Goal: Information Seeking & Learning: Learn about a topic

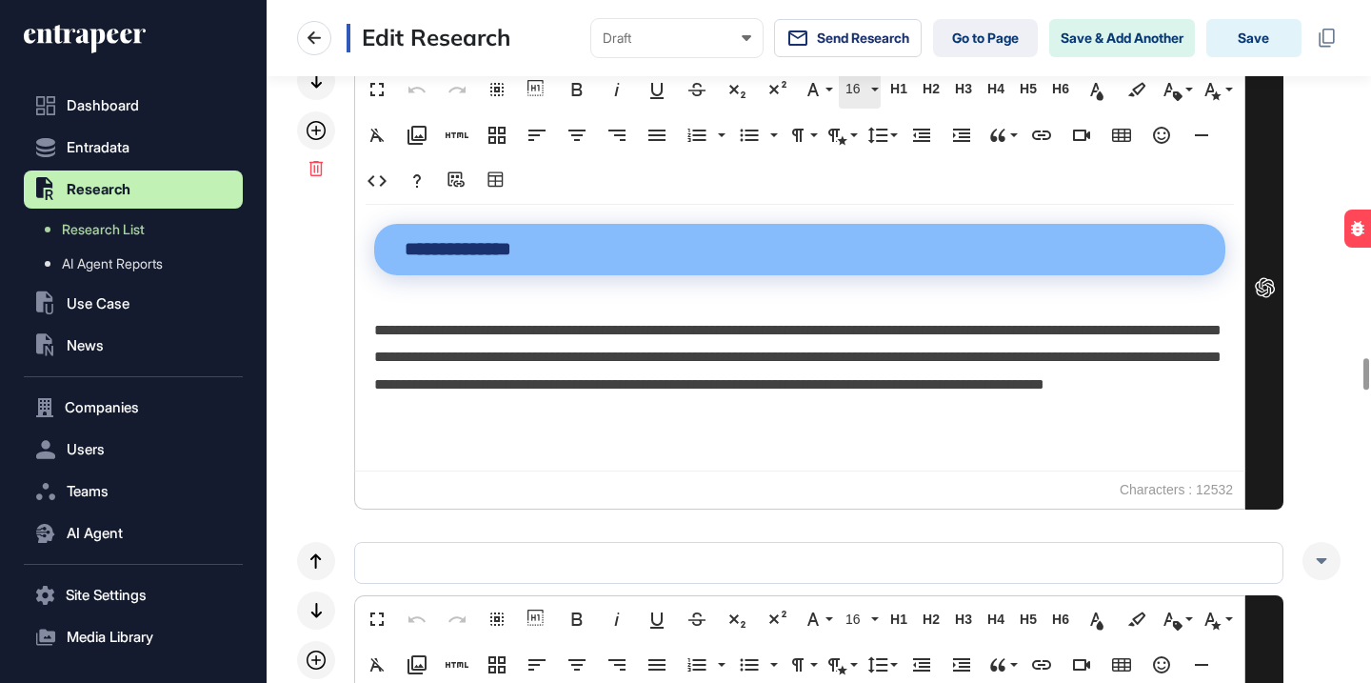
scroll to position [857, 0]
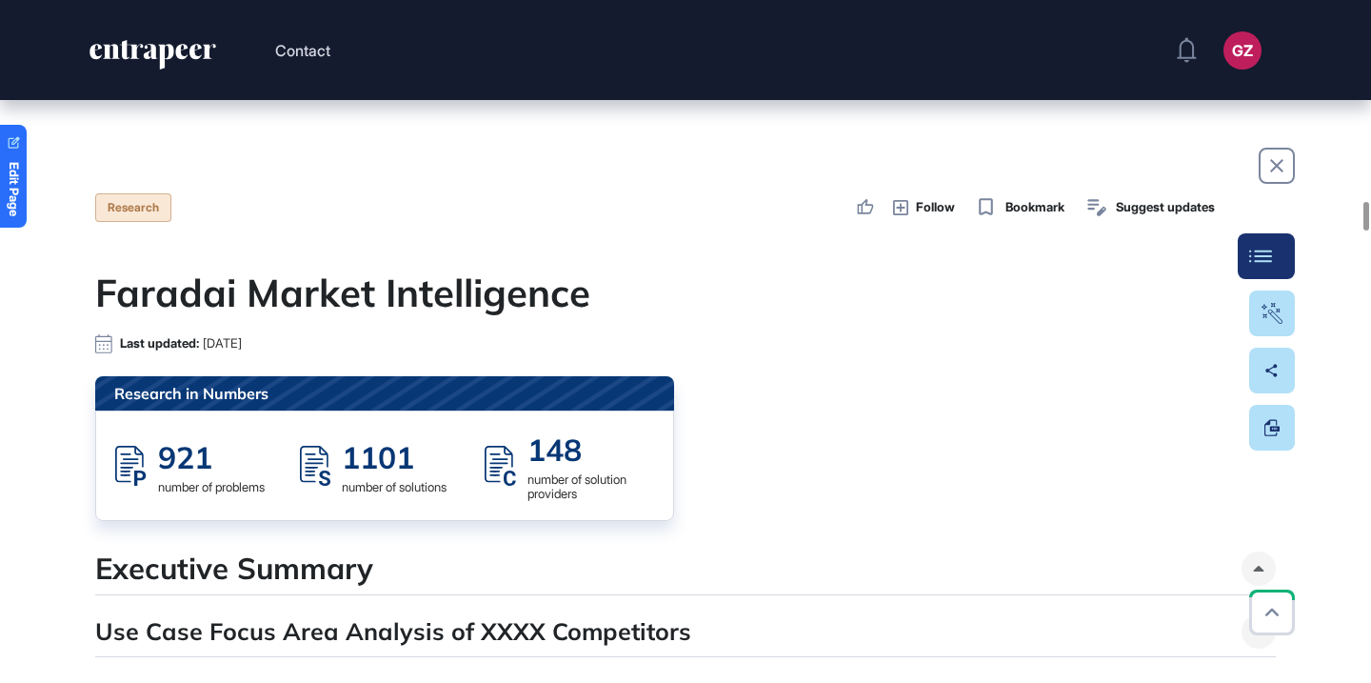
scroll to position [21051, 0]
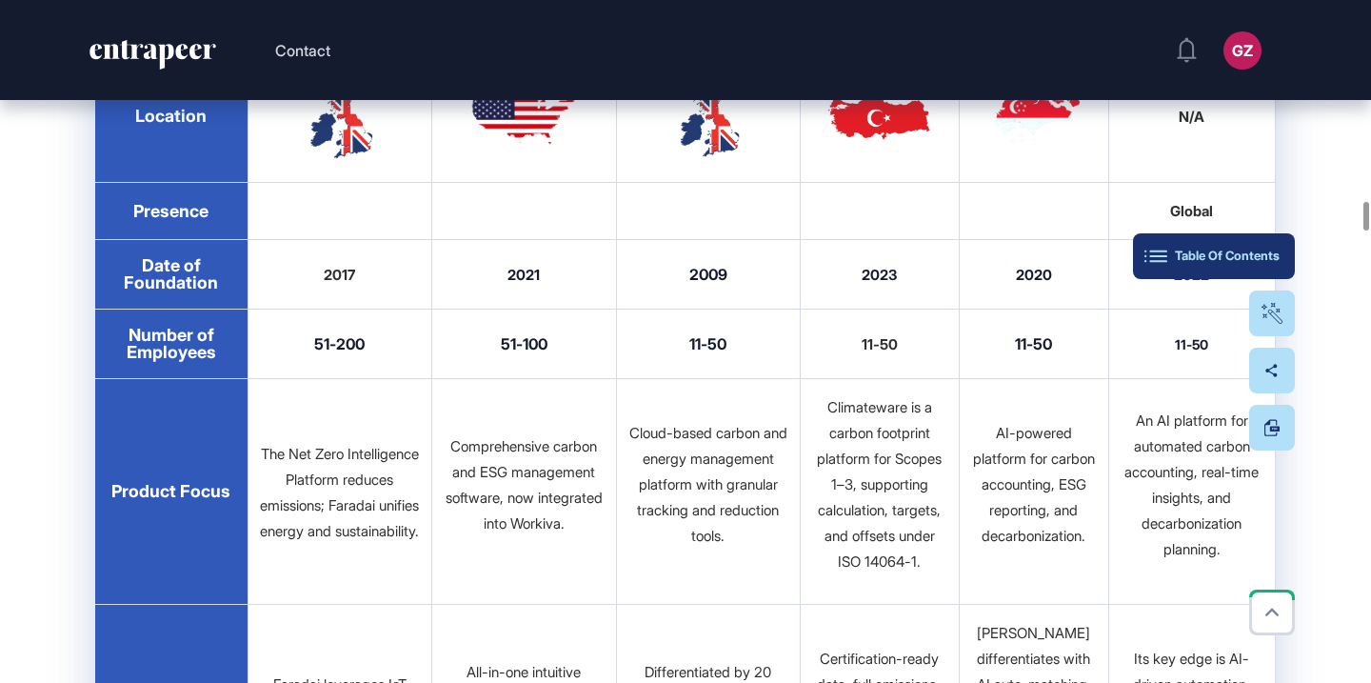
click at [1260, 247] on button "Table Of Contents" at bounding box center [1214, 256] width 162 height 46
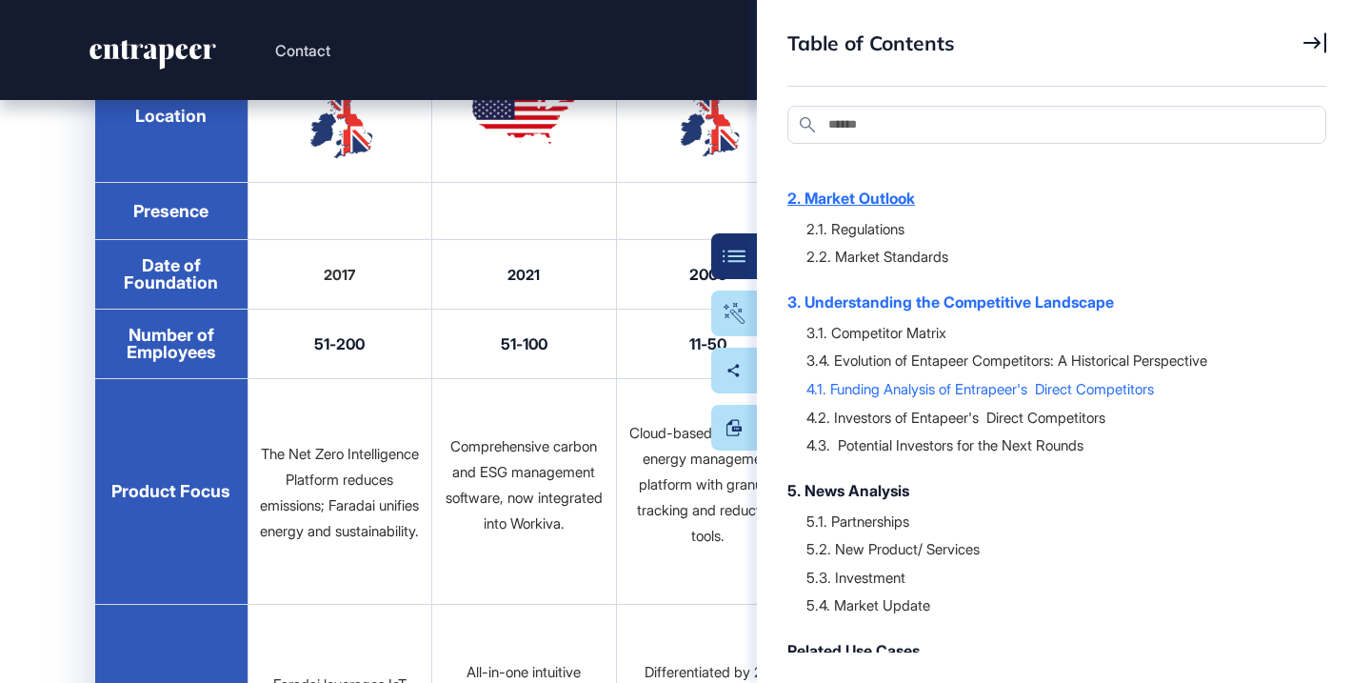
scroll to position [320, 0]
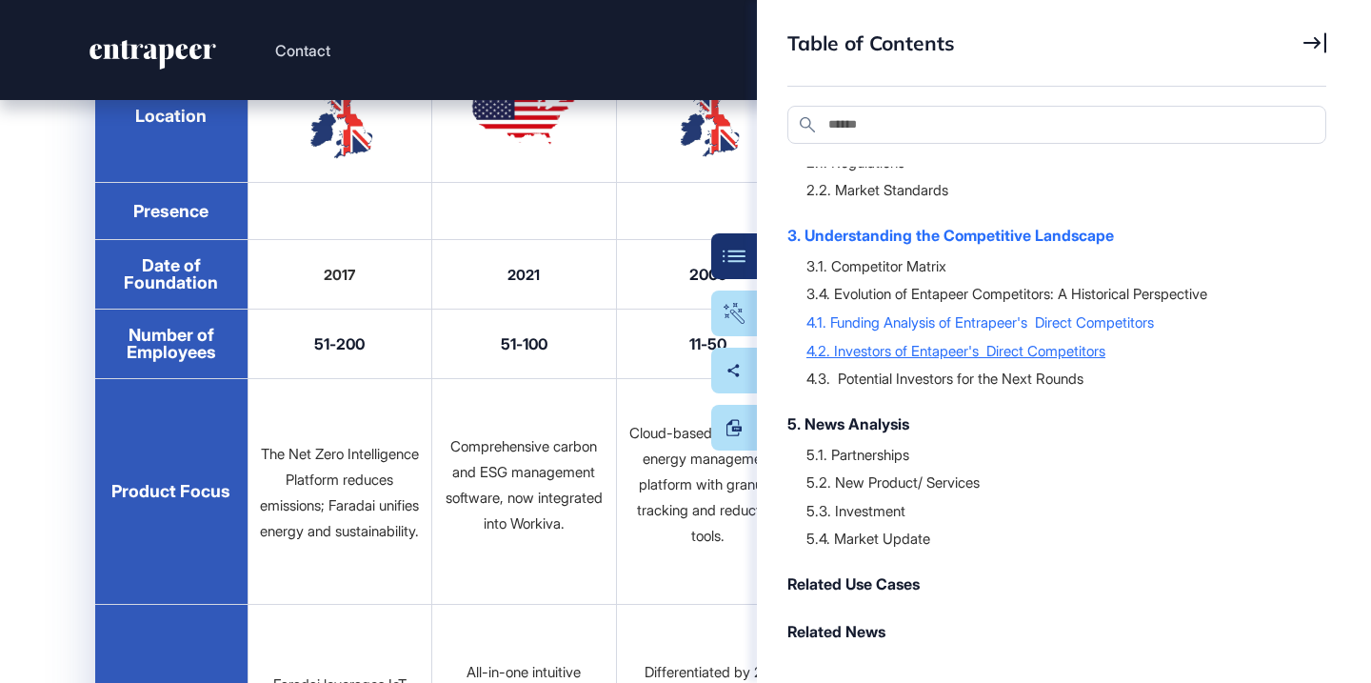
click at [989, 360] on div "4.2. Investors of Entapeer's Direct Competitors" at bounding box center [1056, 350] width 501 height 19
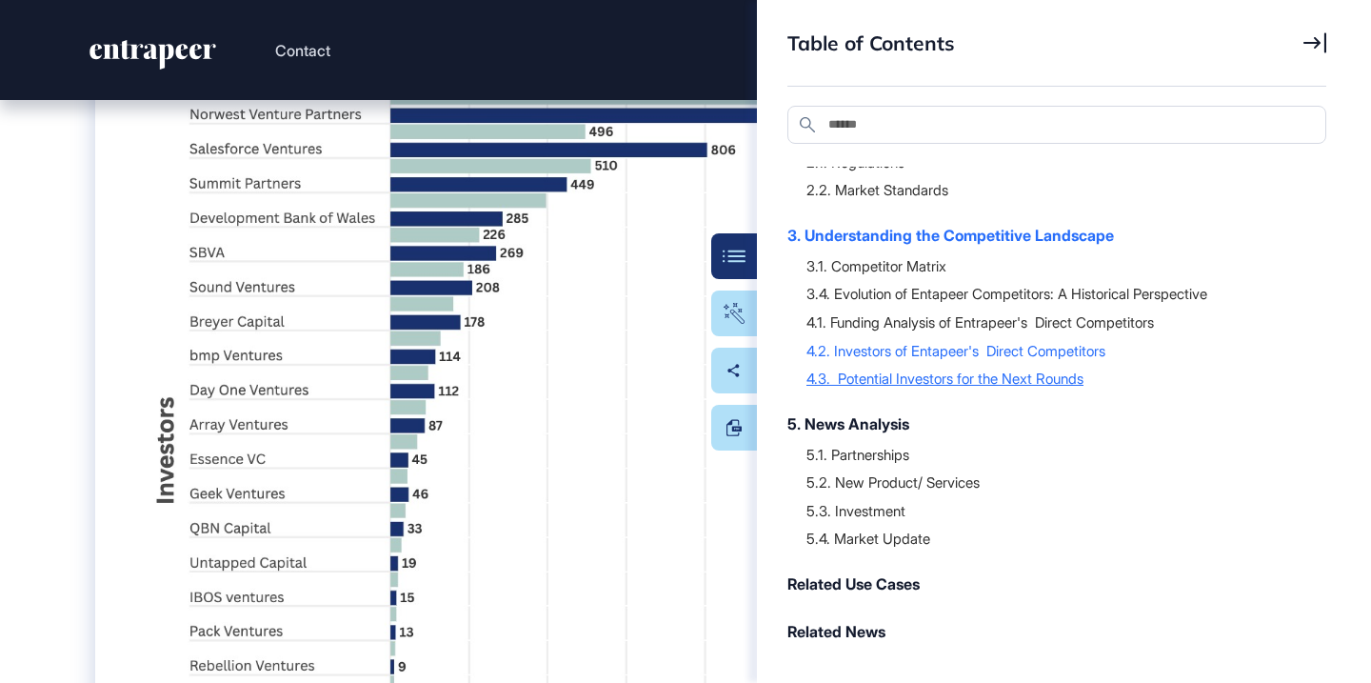
click at [981, 386] on div "4.3. Potential Investors for the Next Rounds" at bounding box center [1056, 377] width 501 height 19
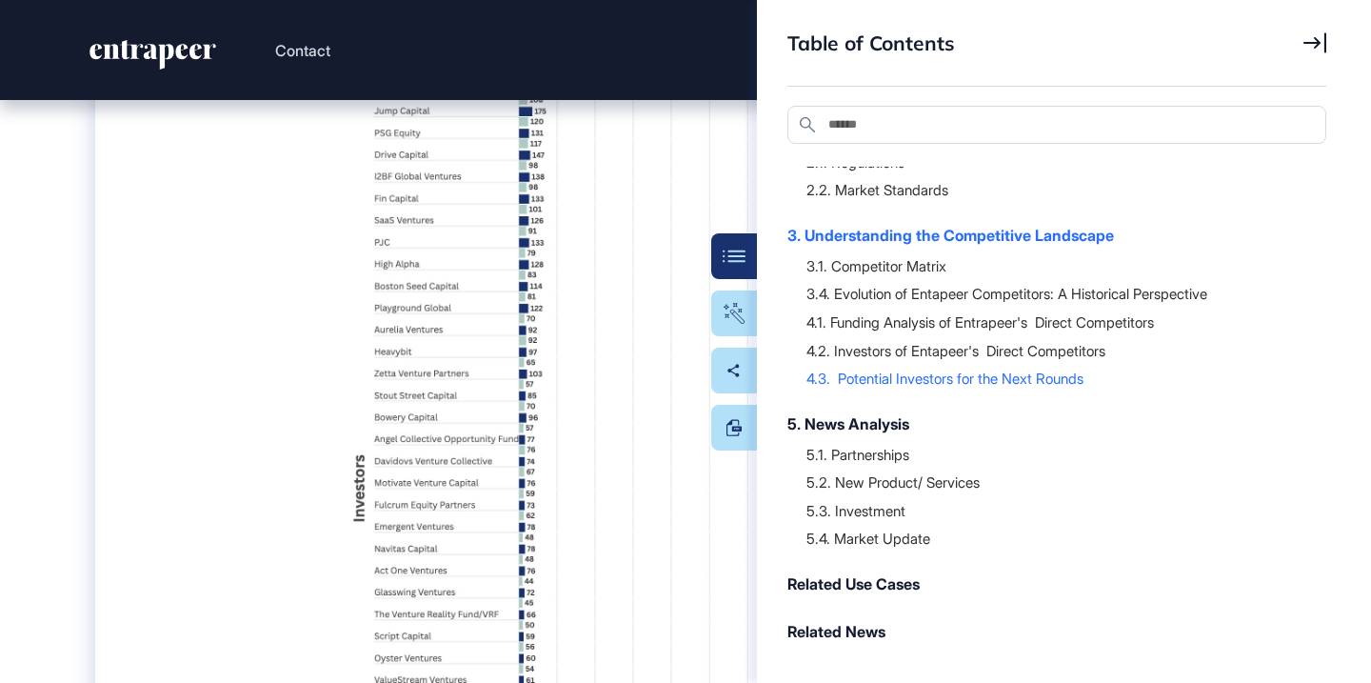
scroll to position [35239, 0]
click at [744, 246] on button "Table Of Contents" at bounding box center [676, 256] width 162 height 46
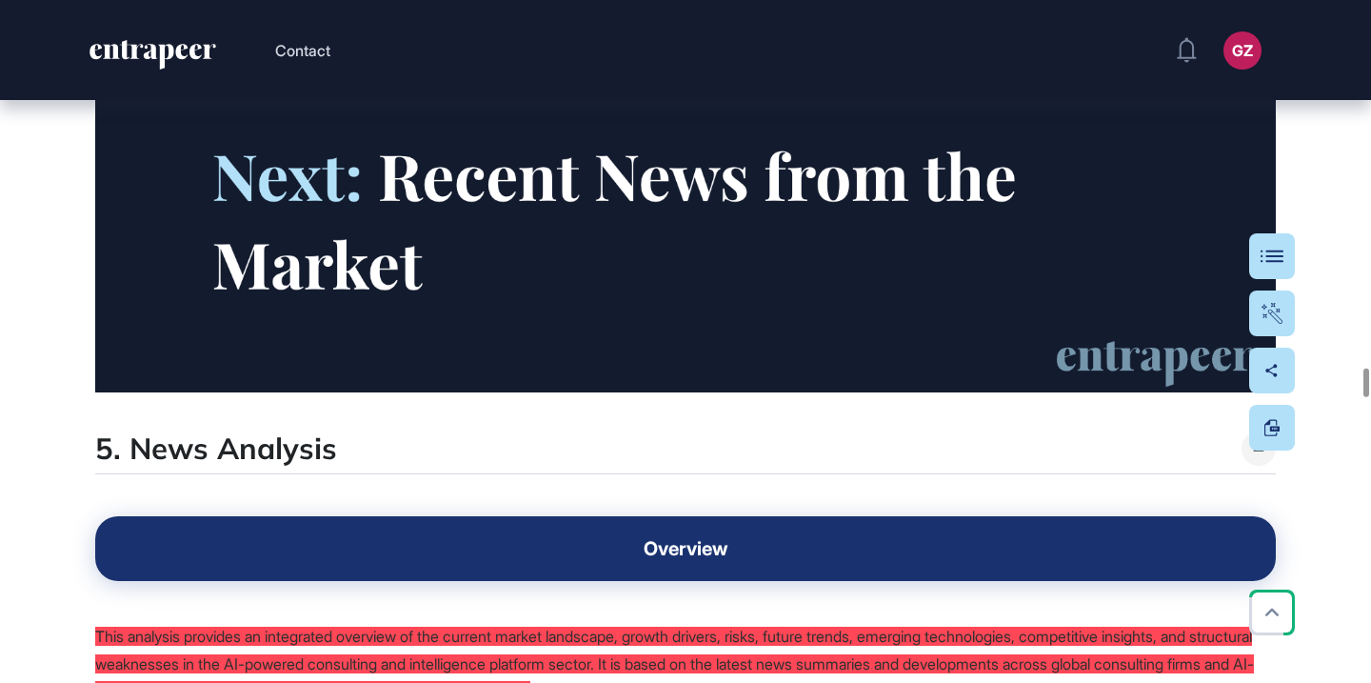
scroll to position [38577, 0]
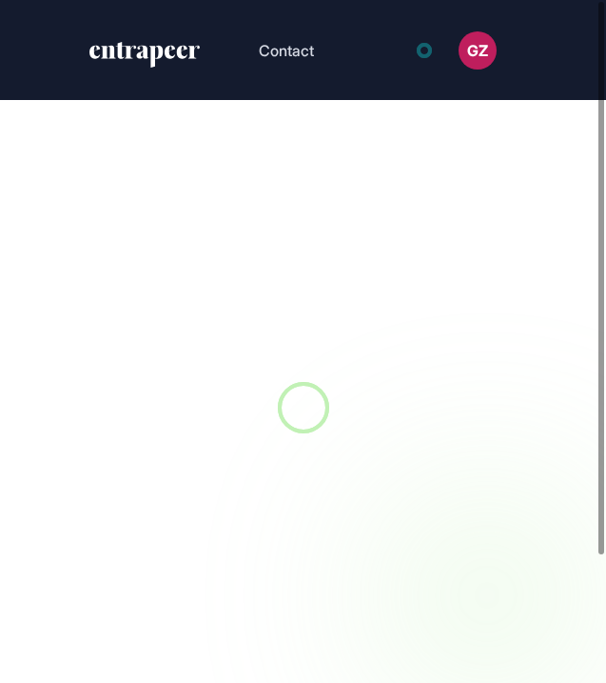
scroll to position [1, 1]
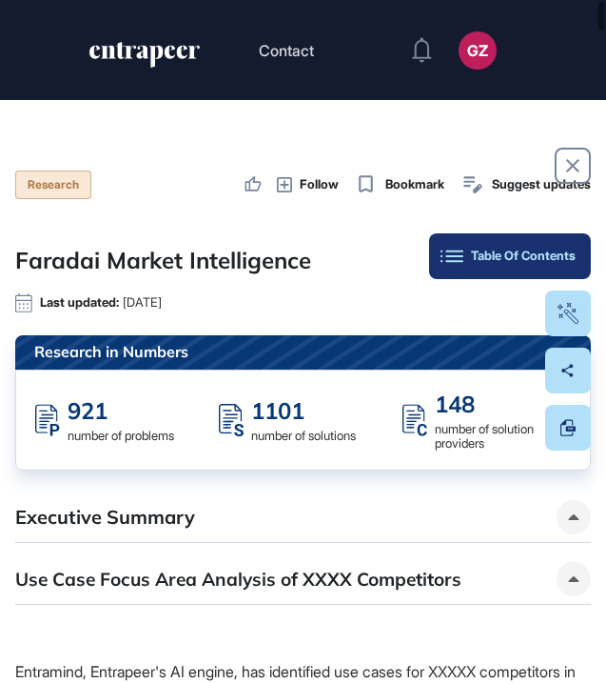
click at [565, 239] on button "Table Of Contents" at bounding box center [510, 256] width 162 height 46
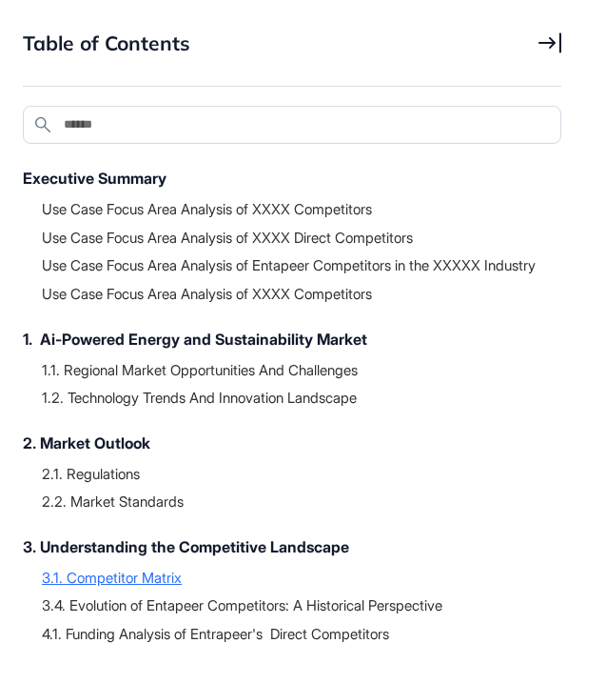
click at [142, 586] on div "3.1. Competitor Matrix" at bounding box center [292, 576] width 501 height 19
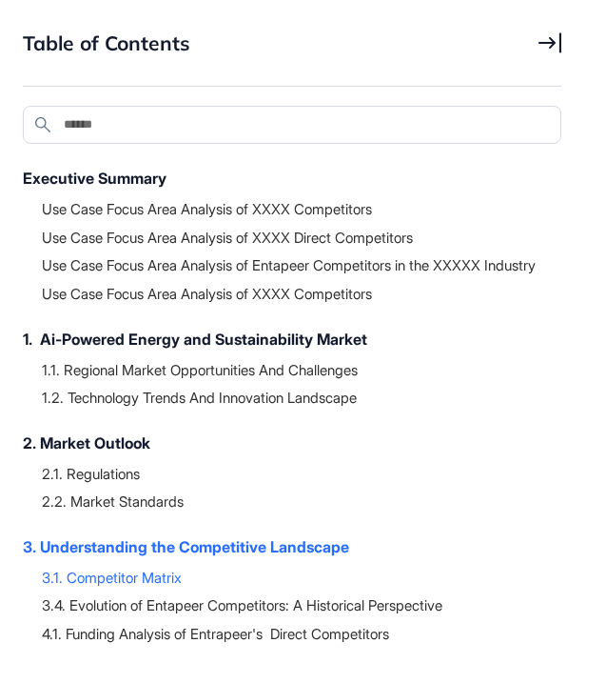
scroll to position [25876, 0]
click at [130, 586] on div "3.1. Competitor Matrix" at bounding box center [292, 576] width 501 height 19
click at [550, 44] on icon at bounding box center [550, 42] width 23 height 21
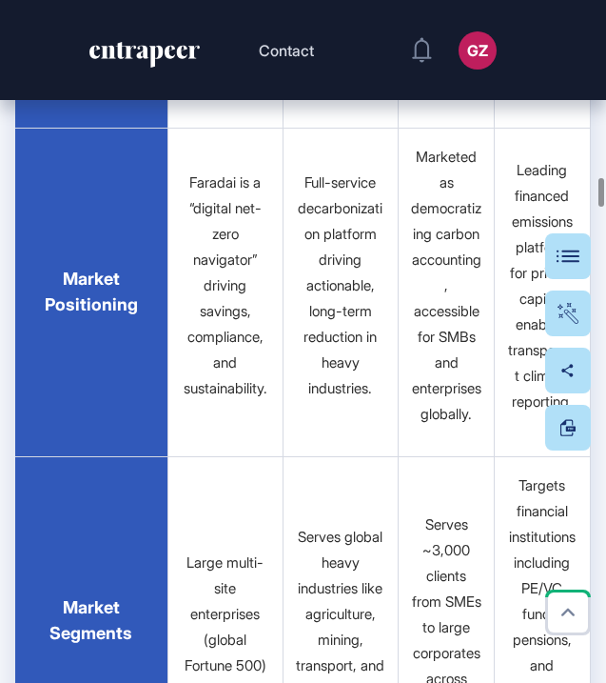
scroll to position [27953, 0]
